Goal: Task Accomplishment & Management: Complete application form

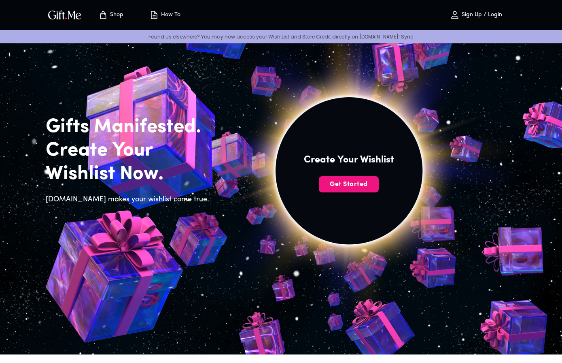
click at [356, 180] on span "Get Started" at bounding box center [349, 184] width 60 height 9
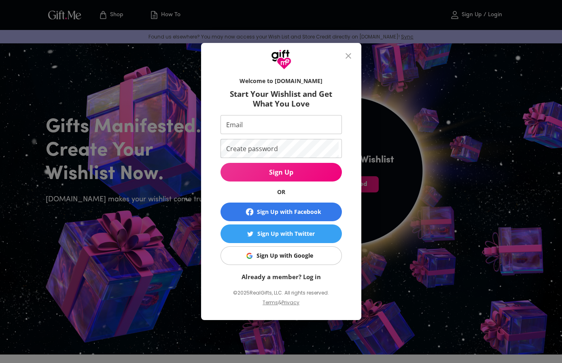
click at [319, 253] on span "Sign Up with Google" at bounding box center [279, 255] width 111 height 9
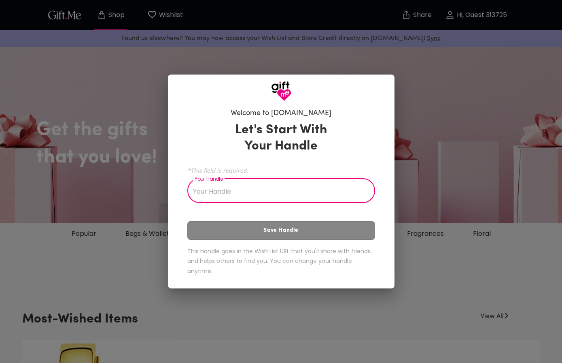
click at [436, 161] on div "Welcome to [DOMAIN_NAME] Let's Start With Your Handle *This field is required. …" at bounding box center [281, 181] width 562 height 363
click at [381, 84] on div at bounding box center [281, 87] width 227 height 27
click at [422, 60] on div "Welcome to [DOMAIN_NAME] Let's Start With Your Handle *This field is required. …" at bounding box center [281, 181] width 562 height 363
click at [317, 283] on div "Welcome to [DOMAIN_NAME] Let's Start With Your Handle *This field is required. …" at bounding box center [281, 194] width 227 height 187
click at [320, 261] on h6 "This handle goes in the Wish List URL that you'll share with friends, and helps…" at bounding box center [281, 261] width 188 height 30
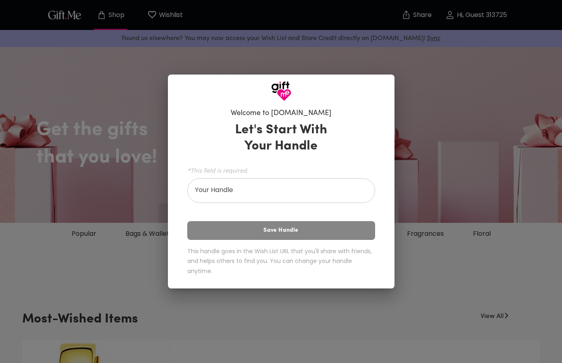
click at [334, 267] on h6 "This handle goes in the Wish List URL that you'll share with friends, and helps…" at bounding box center [281, 261] width 188 height 30
click at [336, 198] on input "Your Handle" at bounding box center [276, 191] width 179 height 23
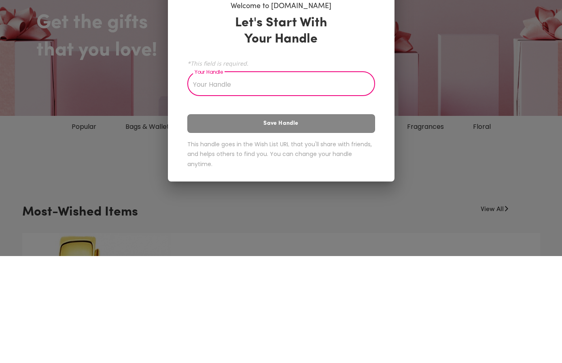
click at [402, 104] on div "Welcome to [DOMAIN_NAME] Let's Start With Your Handle *This field is required. …" at bounding box center [281, 181] width 562 height 363
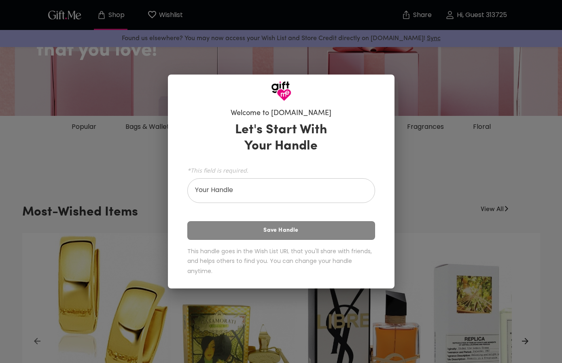
click at [352, 232] on div "Let's Start With Your Handle *This field is required. Your Handle Your Handle S…" at bounding box center [281, 200] width 188 height 164
click at [349, 188] on input "Your Handle" at bounding box center [276, 191] width 179 height 23
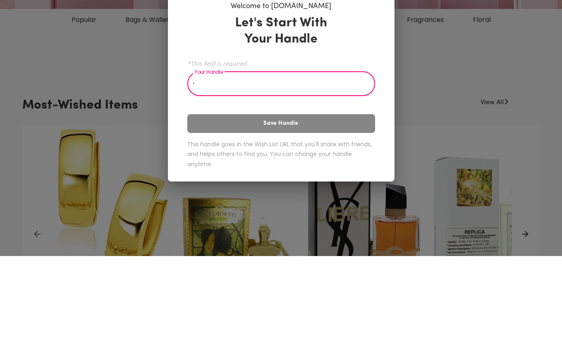
click at [372, 118] on div "Let's Start With Your Handle *This field is required. Your Handle ‘ Your Handle…" at bounding box center [281, 200] width 188 height 164
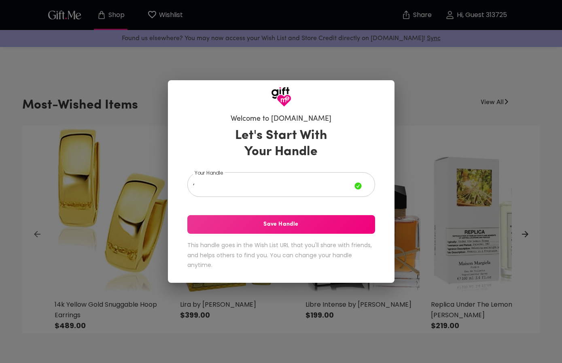
click at [344, 226] on span "Save Handle" at bounding box center [281, 224] width 188 height 9
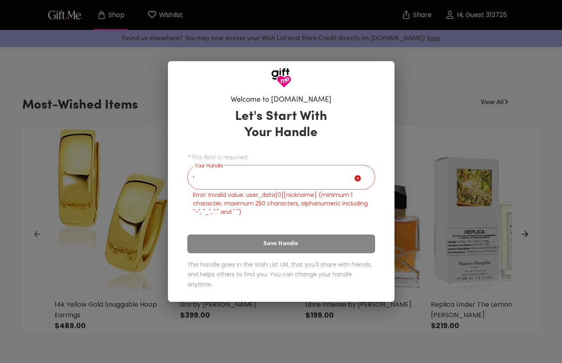
click at [338, 171] on input "‘" at bounding box center [270, 178] width 167 height 23
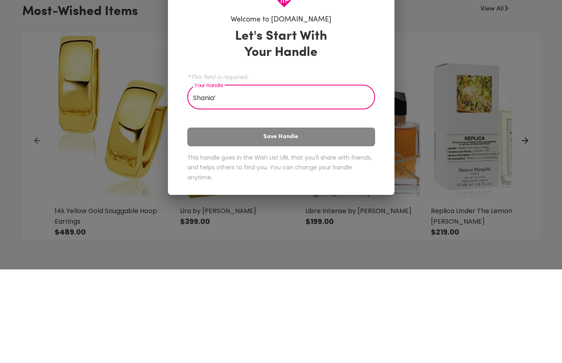
click at [355, 147] on div "Let's Start With Your Handle *This field is required. Your Handle [PERSON_NAME]…" at bounding box center [281, 200] width 188 height 164
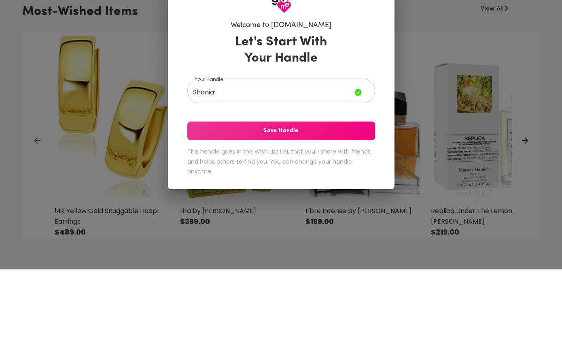
scroll to position [307, 0]
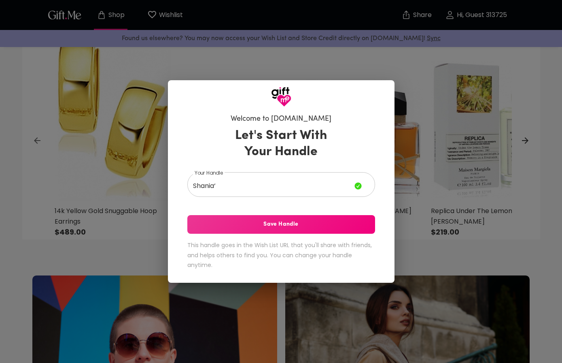
click at [321, 220] on span "Save Handle" at bounding box center [281, 224] width 188 height 9
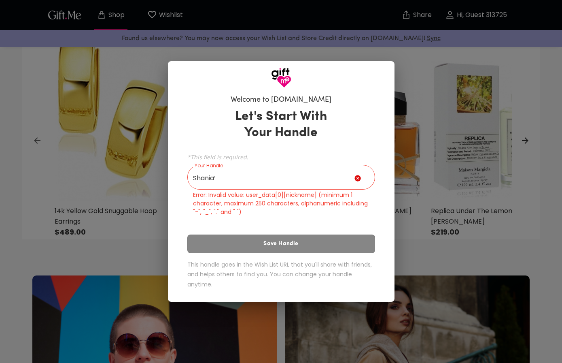
click at [319, 179] on input "Shania‘" at bounding box center [270, 178] width 167 height 23
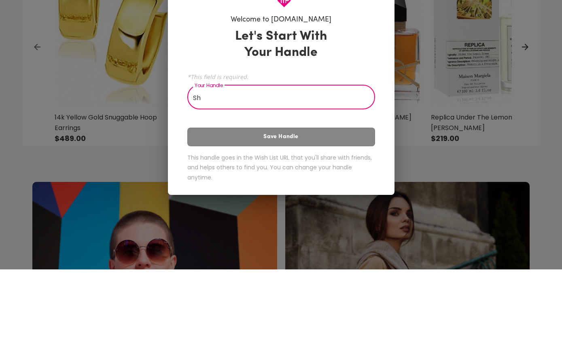
type input "S"
type input "Paki"
click at [368, 125] on div "Let's Start With Your Handle *This field is required. Your Handle Paki Your Han…" at bounding box center [281, 200] width 188 height 164
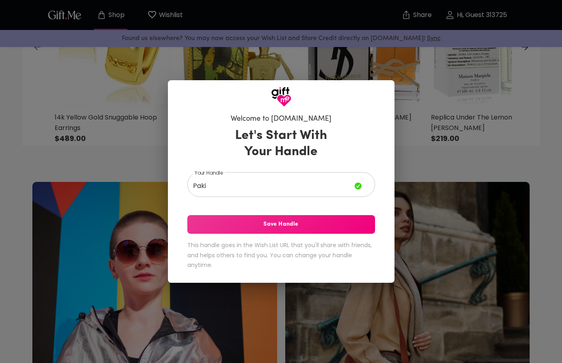
click at [302, 229] on span "Save Handle" at bounding box center [281, 224] width 188 height 9
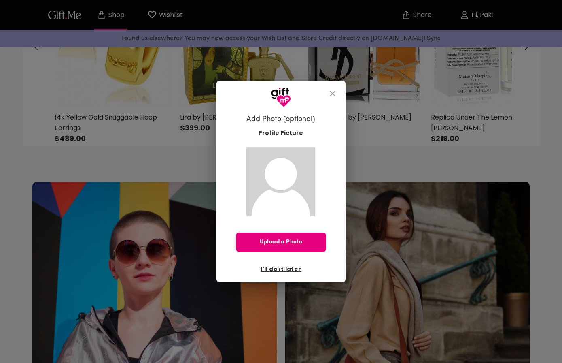
click at [314, 247] on button "Upload a Photo" at bounding box center [281, 241] width 90 height 19
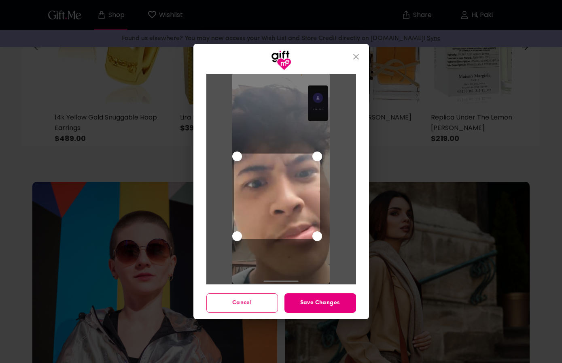
click at [353, 57] on icon "close" at bounding box center [356, 57] width 10 height 10
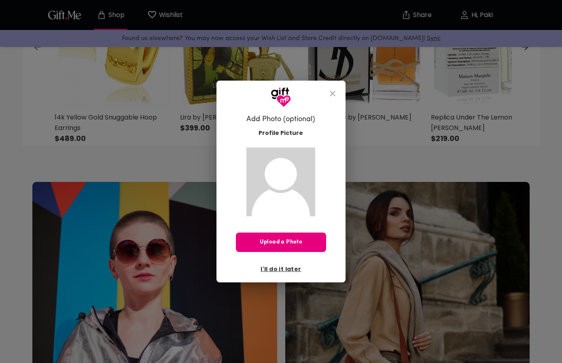
click at [330, 91] on icon "close" at bounding box center [333, 94] width 10 height 10
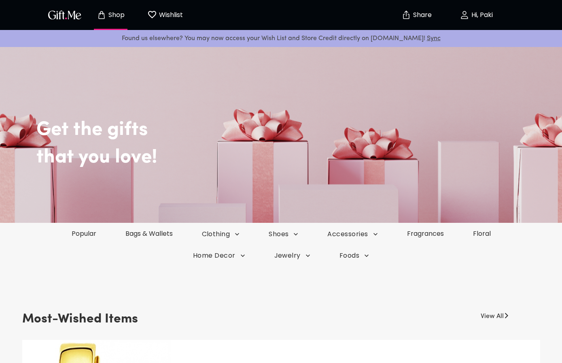
click at [176, 11] on p "Wishlist" at bounding box center [170, 15] width 26 height 11
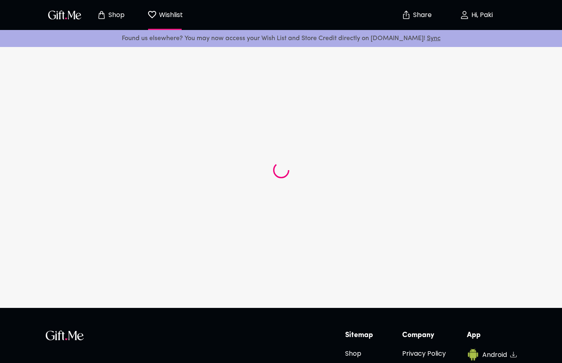
click at [125, 23] on button "Shop" at bounding box center [111, 15] width 45 height 26
